Goal: Check status: Check status

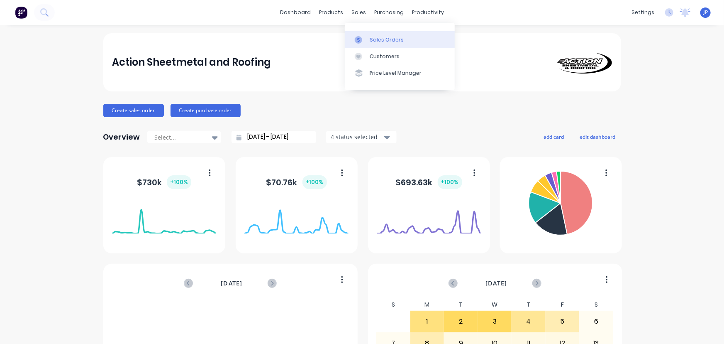
click at [371, 38] on div "Sales Orders" at bounding box center [387, 39] width 34 height 7
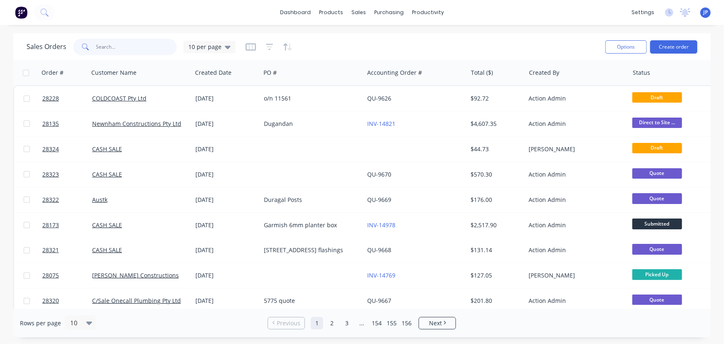
click at [110, 47] on input "text" at bounding box center [136, 47] width 81 height 17
type input "0"
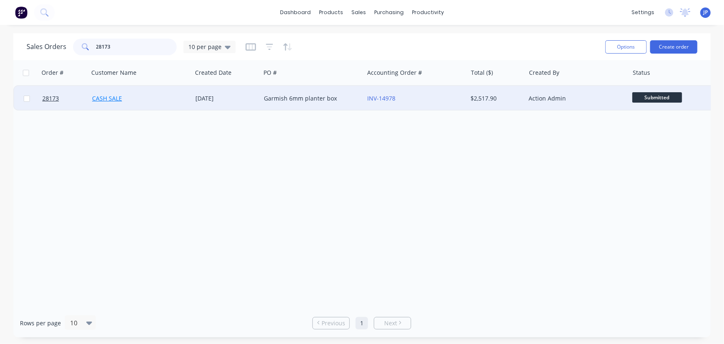
type input "28173"
click at [105, 99] on link "CASH SALE" at bounding box center [107, 98] width 30 height 8
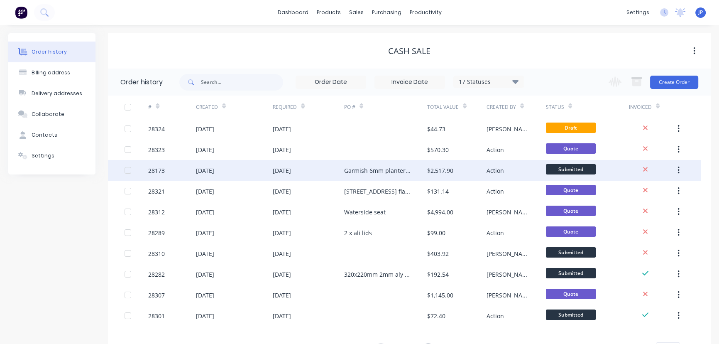
click at [213, 171] on div "[DATE]" at bounding box center [205, 170] width 18 height 9
